Goal: Task Accomplishment & Management: Manage account settings

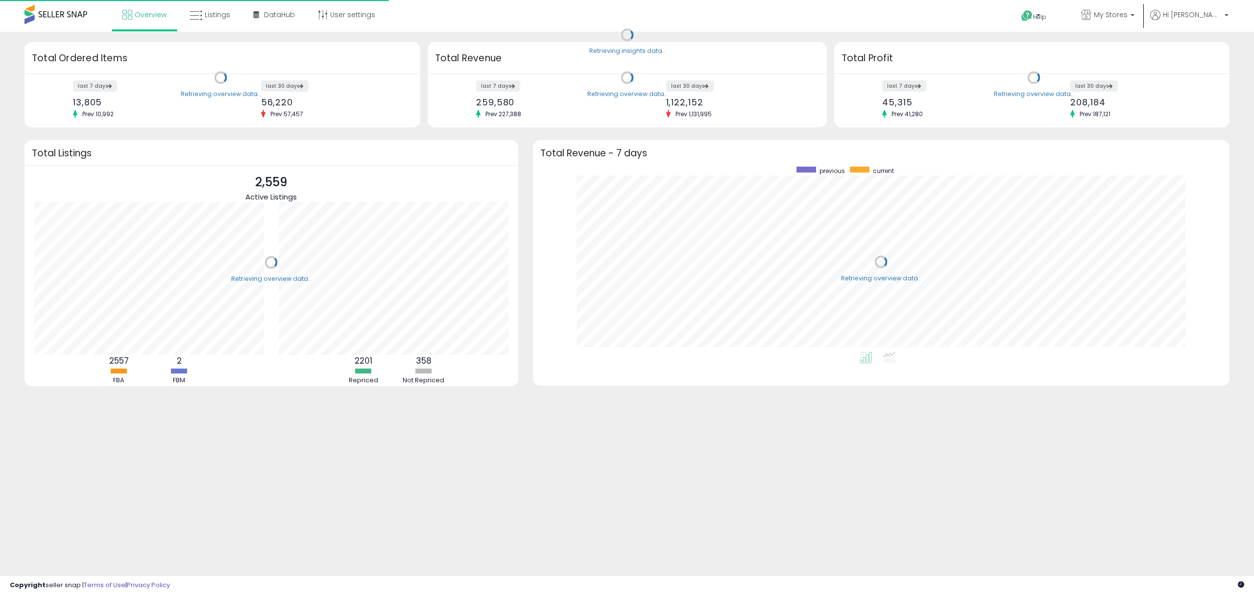
scroll to position [185, 677]
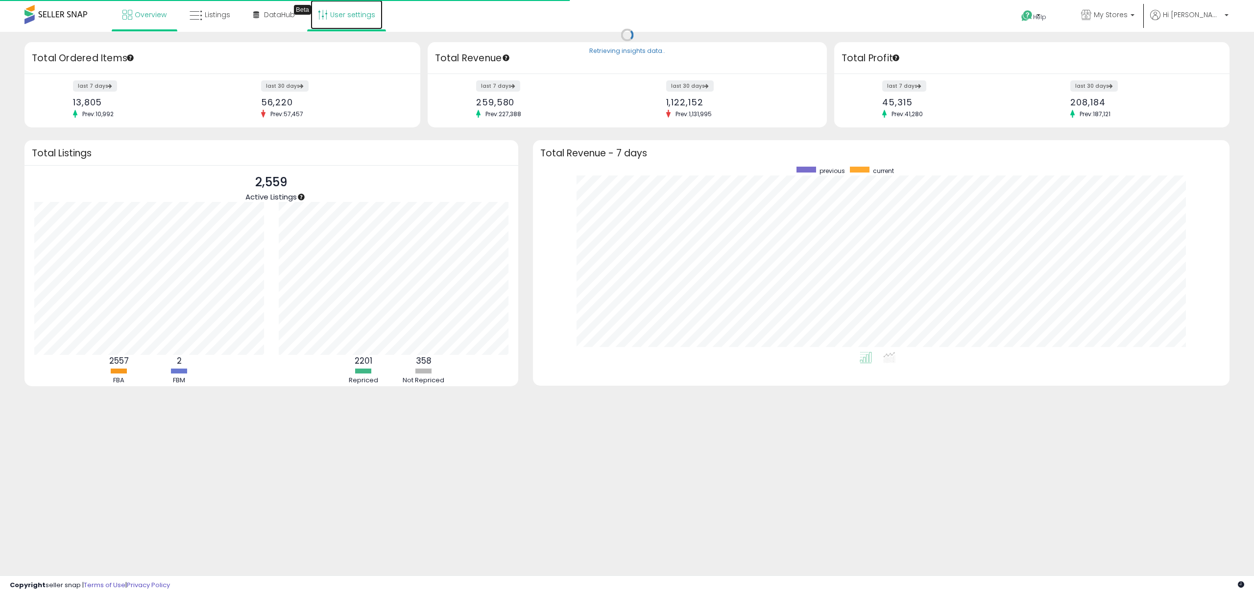
click at [338, 22] on link "User settings" at bounding box center [347, 14] width 72 height 29
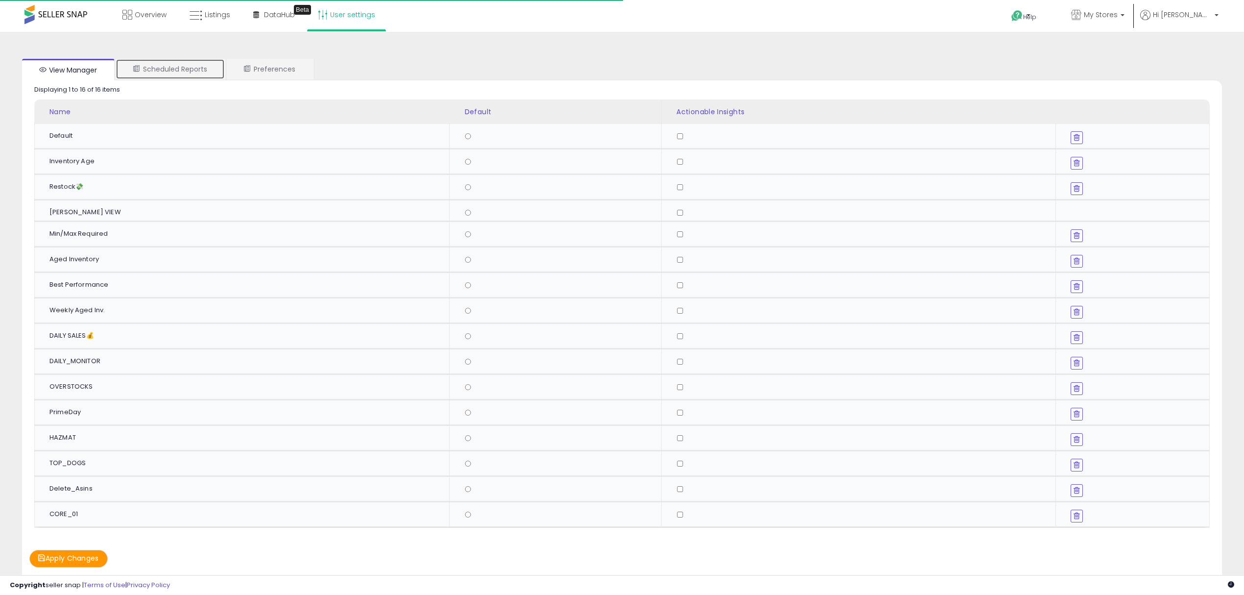
click at [200, 66] on link "Scheduled Reports" at bounding box center [170, 69] width 109 height 21
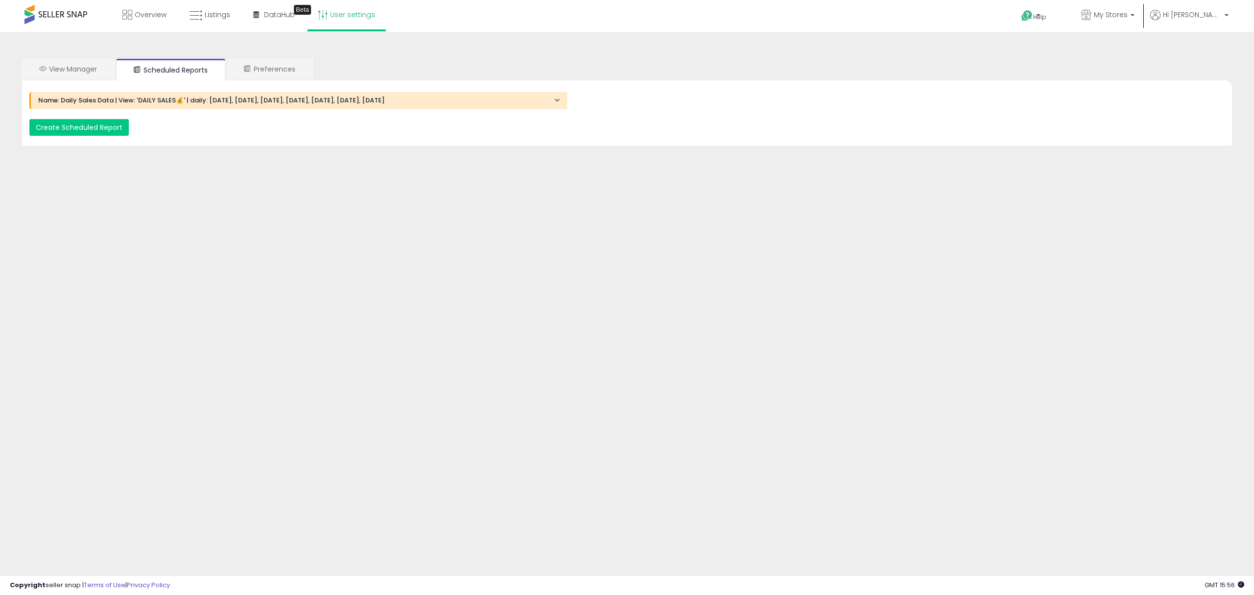
click at [314, 99] on h4 "Name: Daily Sales Data | View: 'DAILY SALES💰' | daily: [DATE], [DATE], [DATE], …" at bounding box center [299, 100] width 522 height 7
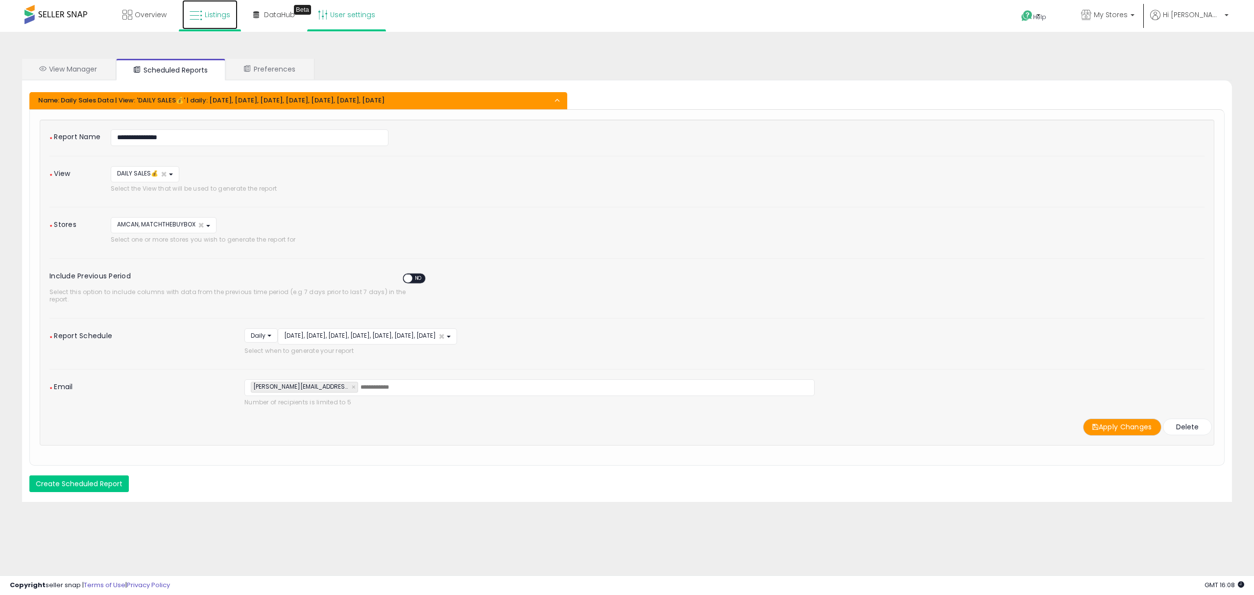
click at [208, 22] on link "Listings" at bounding box center [209, 14] width 55 height 29
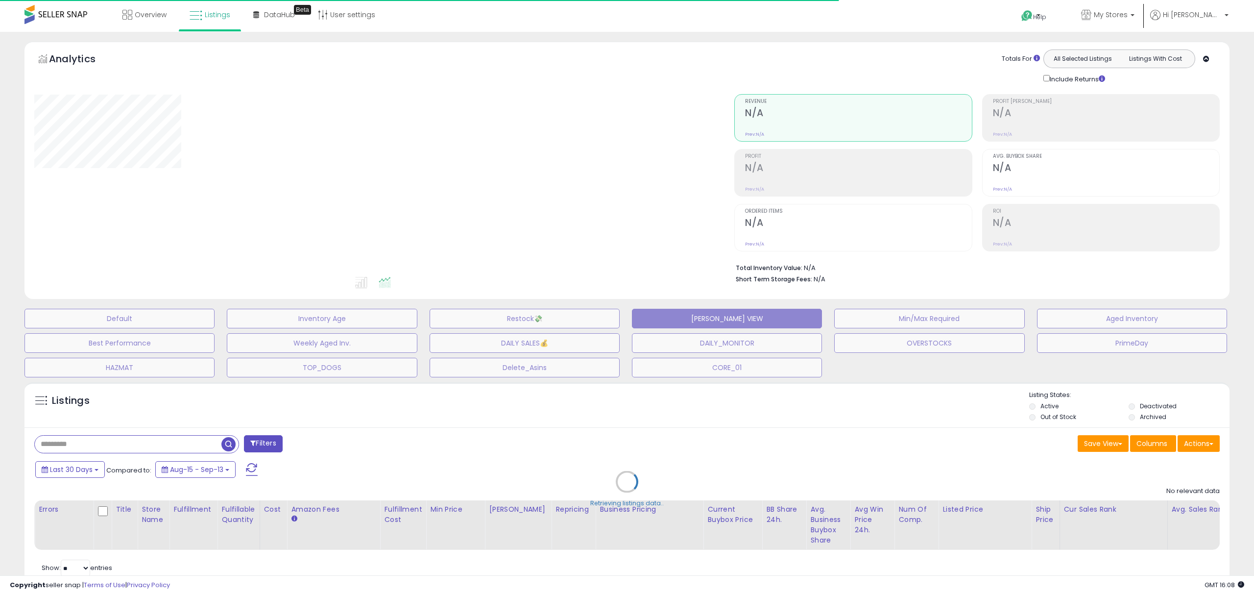
click at [118, 445] on div "Retrieving listings data.." at bounding box center [627, 488] width 1220 height 223
click at [112, 445] on div "Retrieving listings data.." at bounding box center [627, 488] width 1220 height 223
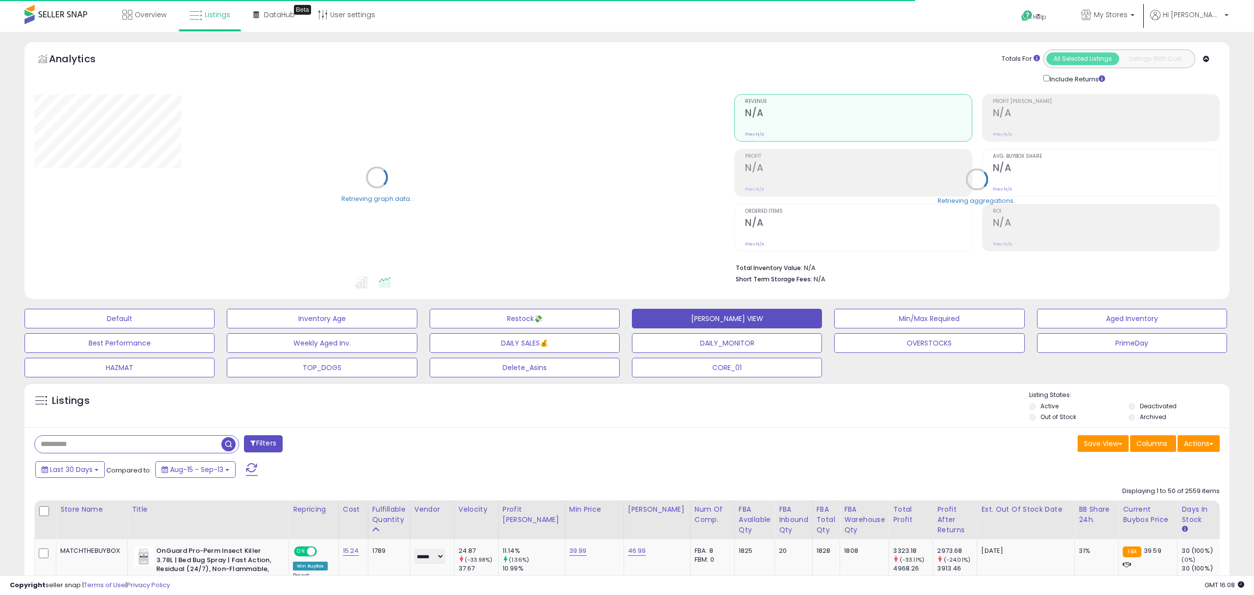
select select "**"
drag, startPoint x: 109, startPoint y: 446, endPoint x: 103, endPoint y: 445, distance: 5.9
click at [105, 445] on input "text" at bounding box center [128, 444] width 187 height 17
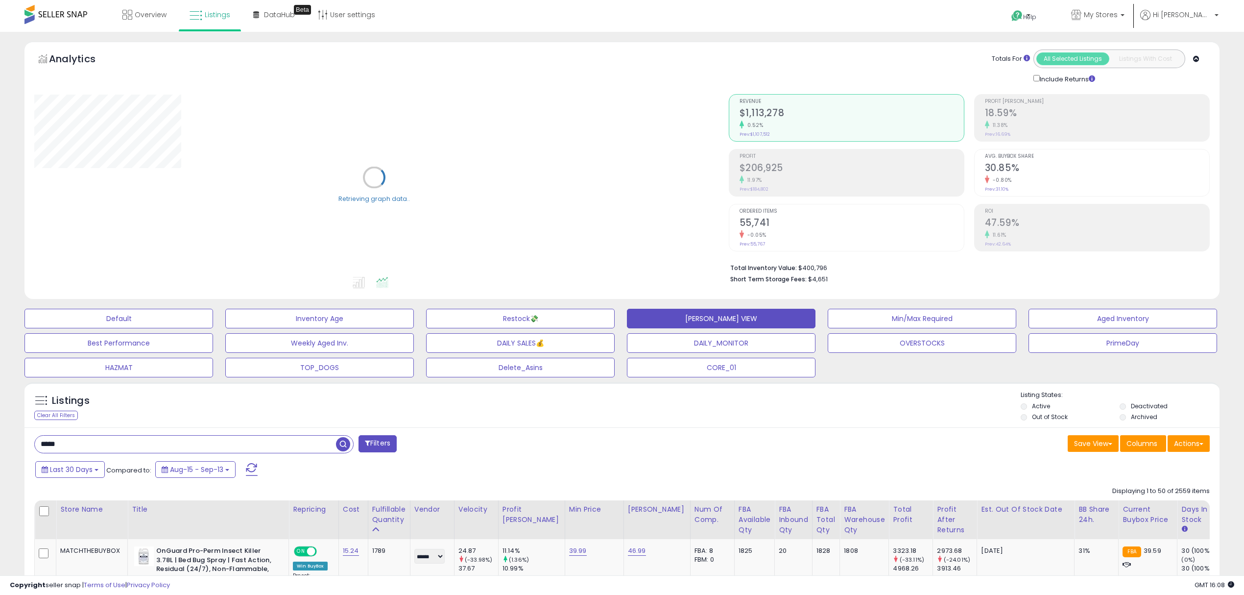
type input "*****"
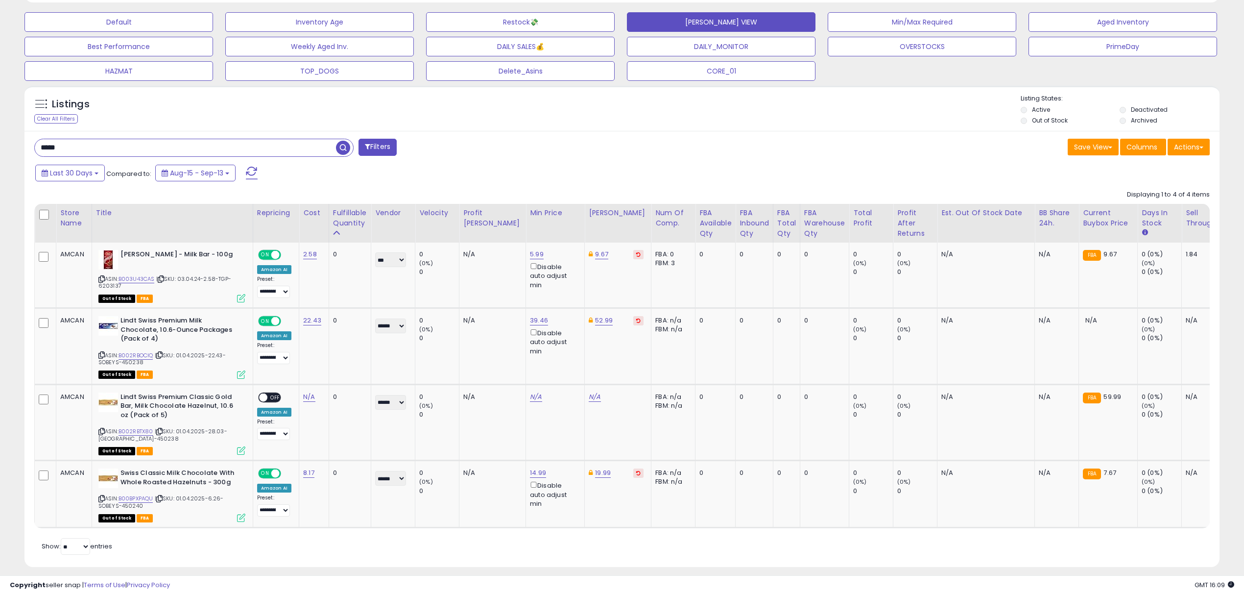
scroll to position [316, 0]
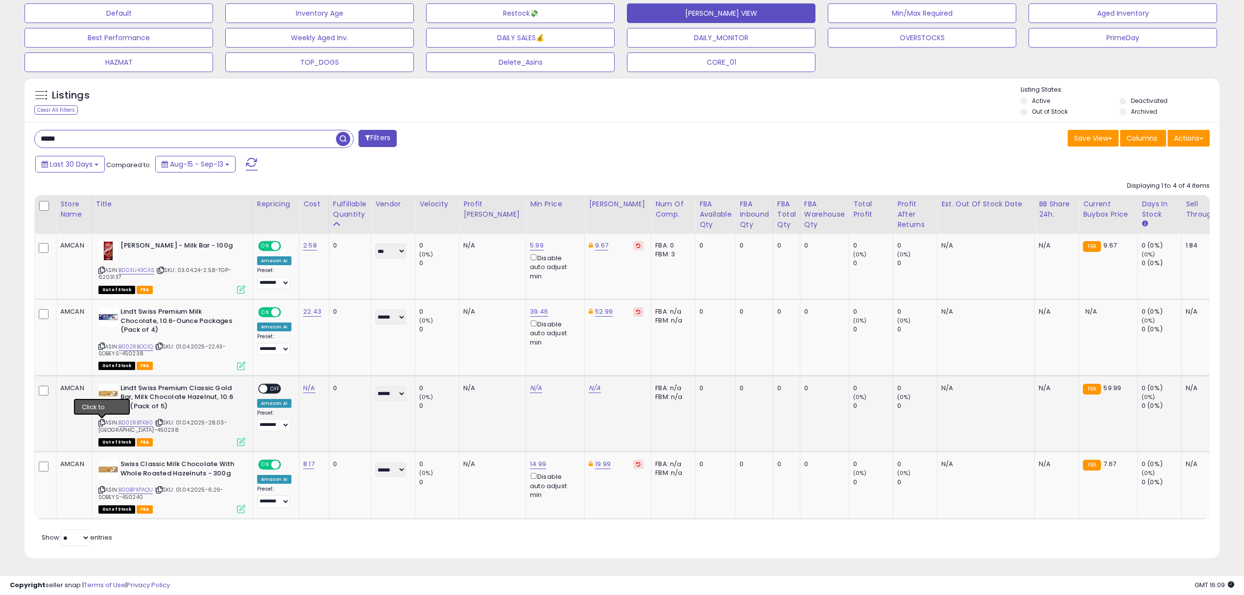
drag, startPoint x: 100, startPoint y: 413, endPoint x: 132, endPoint y: 368, distance: 55.5
click at [103, 420] on icon at bounding box center [101, 422] width 6 height 5
